Goal: Task Accomplishment & Management: Use online tool/utility

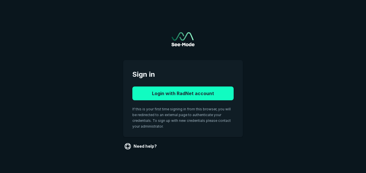
click at [183, 92] on button "Login with RadNet account" at bounding box center [182, 94] width 101 height 14
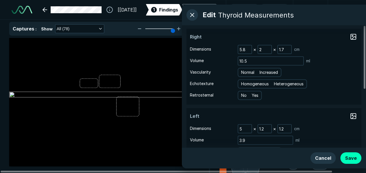
scroll to position [4203, 0]
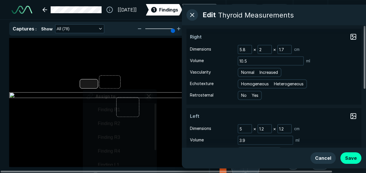
click at [83, 81] on div "Assign to: Finding R1 Finding R2 Finding R3 Finding R4 Finding L1 Finding L2 Cr…" at bounding box center [104, 95] width 190 height 143
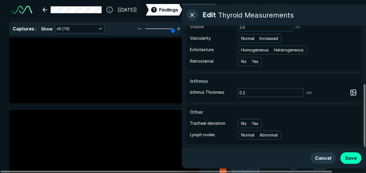
scroll to position [5700, 0]
